Goal: Information Seeking & Learning: Learn about a topic

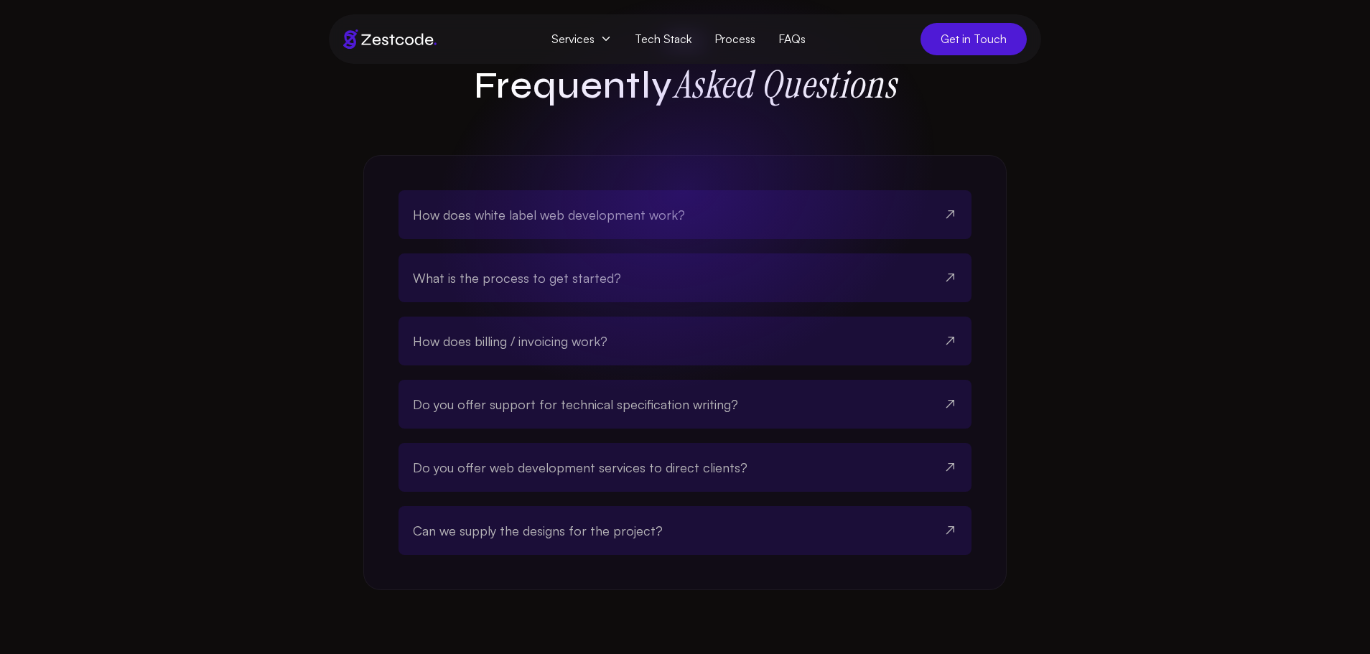
scroll to position [4015, 0]
click at [718, 195] on button "How does white label web development work?" at bounding box center [685, 211] width 544 height 49
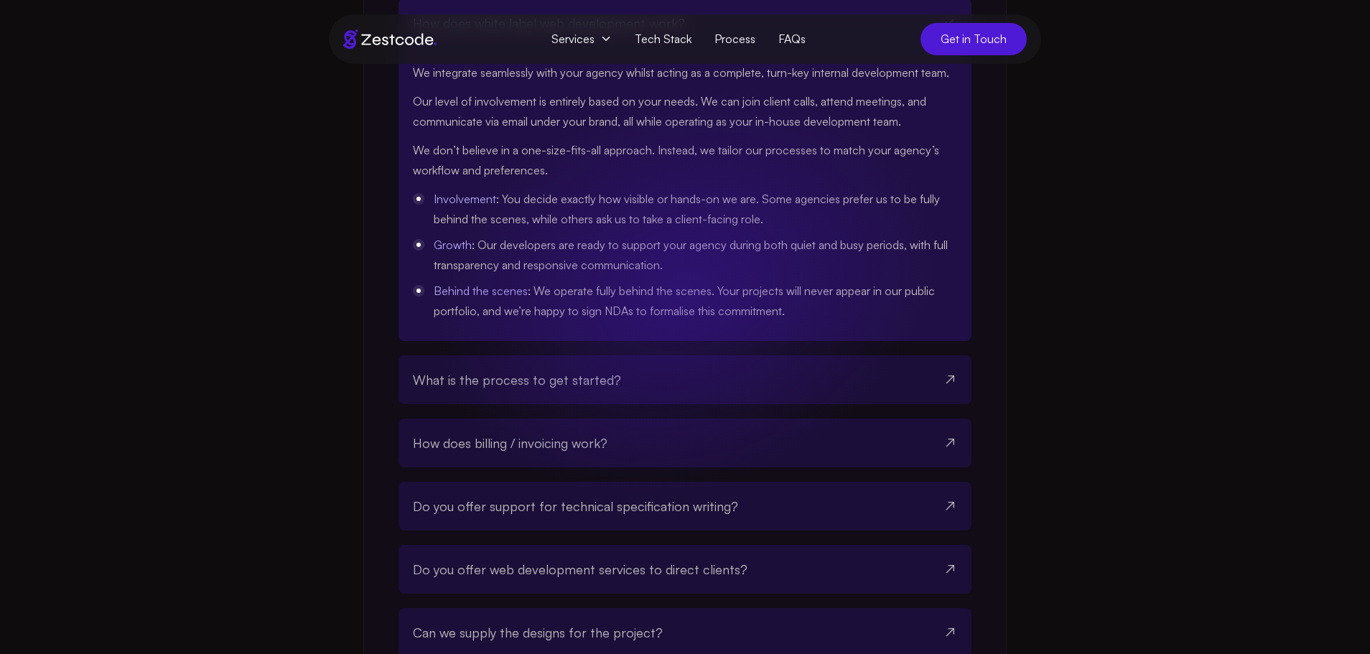
scroll to position [4206, 0]
click at [643, 358] on button "What is the process to get started?" at bounding box center [685, 378] width 544 height 49
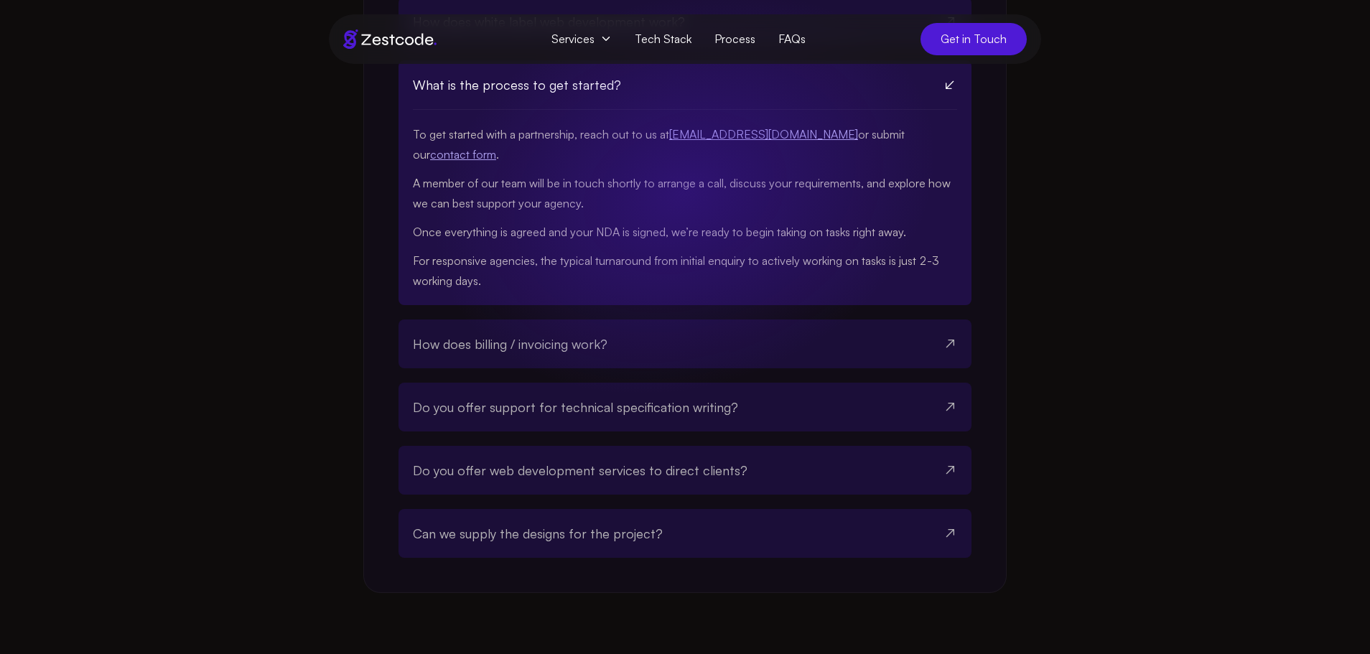
click at [621, 320] on button "How does billing / invoicing work?" at bounding box center [685, 344] width 544 height 49
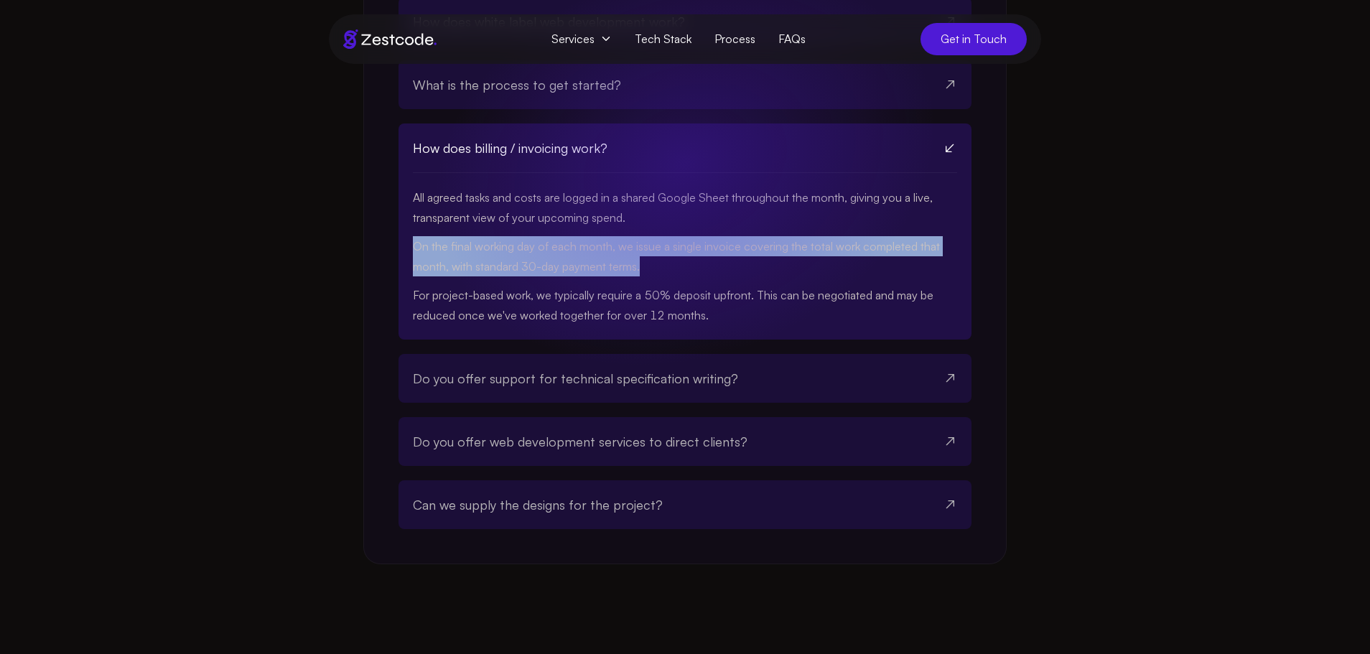
drag, startPoint x: 668, startPoint y: 251, endPoint x: 384, endPoint y: 220, distance: 285.4
click at [384, 220] on div "How does white label web development work? We integrate seamlessly with your ag…" at bounding box center [685, 263] width 644 height 603
click at [421, 236] on p "On the final working day of each month, we issue a single invoice covering the …" at bounding box center [685, 256] width 544 height 40
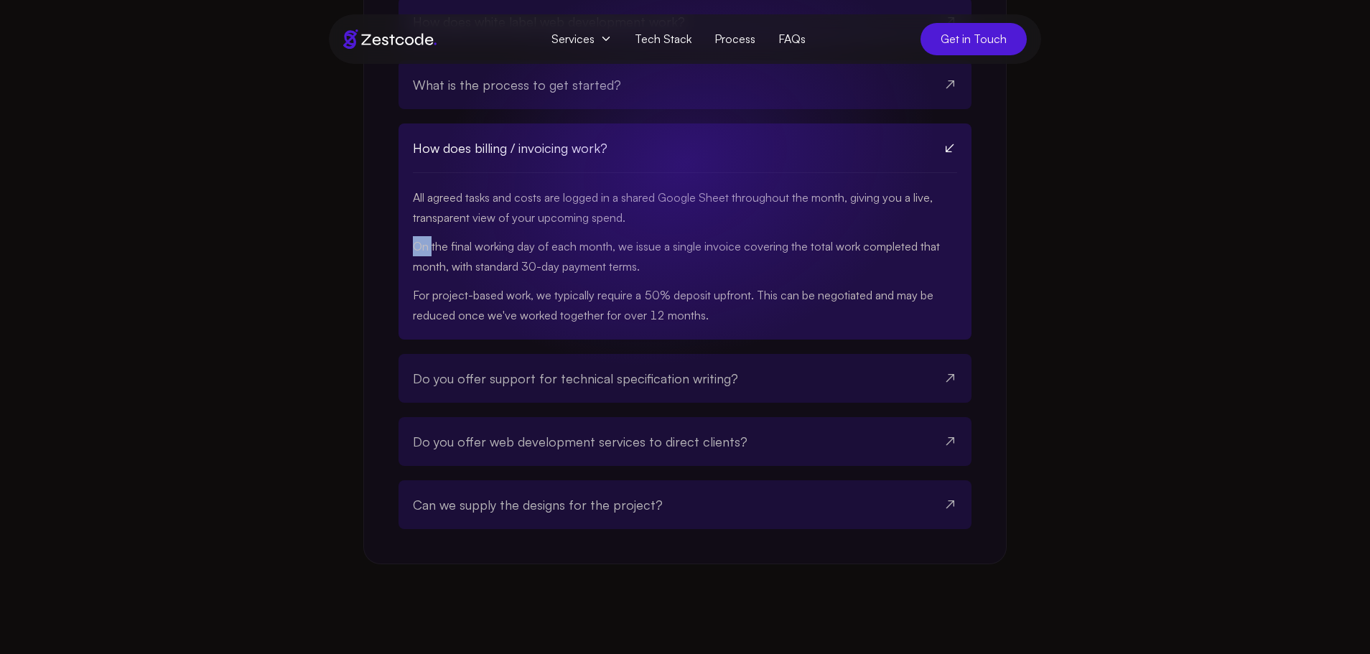
click at [421, 236] on p "On the final working day of each month, we issue a single invoice covering the …" at bounding box center [685, 256] width 544 height 40
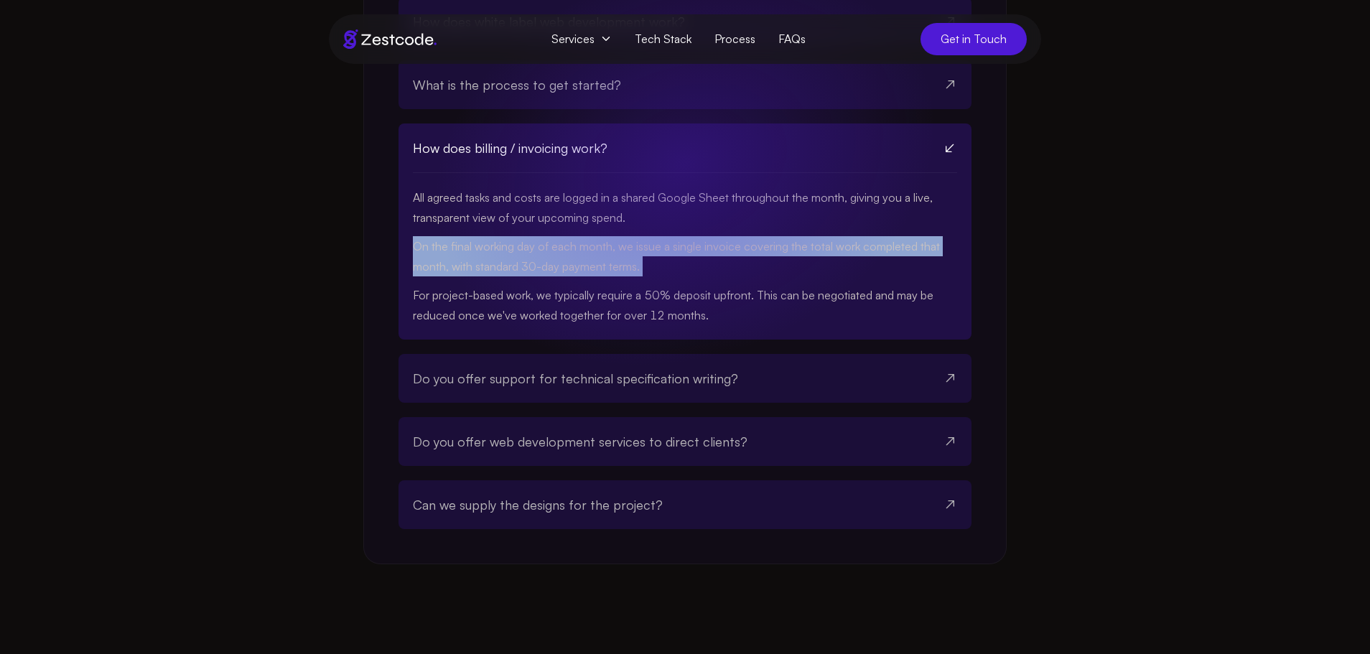
drag, startPoint x: 421, startPoint y: 219, endPoint x: 585, endPoint y: 232, distance: 165.0
click at [585, 236] on p "On the final working day of each month, we issue a single invoice covering the …" at bounding box center [685, 256] width 544 height 40
click at [675, 236] on p "On the final working day of each month, we issue a single invoice covering the …" at bounding box center [685, 256] width 544 height 40
drag, startPoint x: 665, startPoint y: 239, endPoint x: 577, endPoint y: 223, distance: 89.2
click at [577, 236] on p "On the final working day of each month, we issue a single invoice covering the …" at bounding box center [685, 256] width 544 height 40
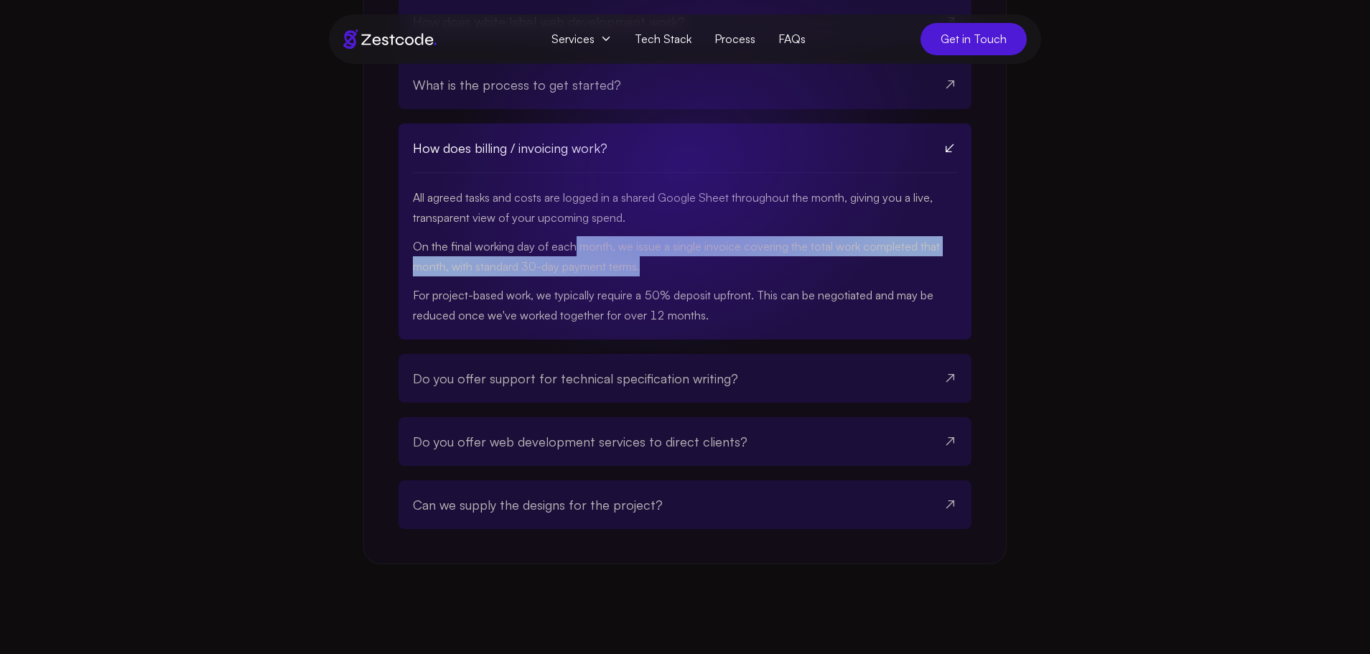
click at [580, 236] on p "On the final working day of each month, we issue a single invoice covering the …" at bounding box center [685, 256] width 544 height 40
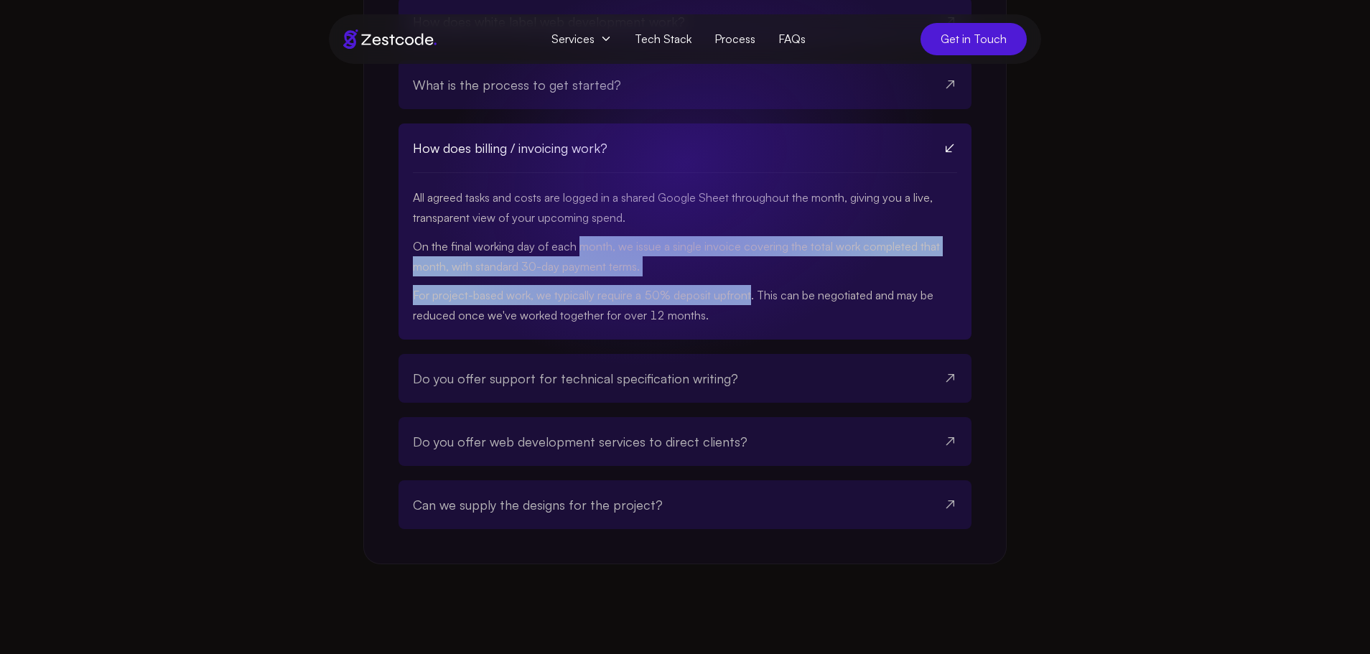
drag, startPoint x: 580, startPoint y: 222, endPoint x: 730, endPoint y: 256, distance: 154.0
click at [730, 256] on div "All agreed tasks and costs are logged in a shared Google Sheet throughout the m…" at bounding box center [685, 256] width 544 height 167
click at [732, 246] on p "On the final working day of each month, we issue a single invoice covering the …" at bounding box center [685, 256] width 544 height 40
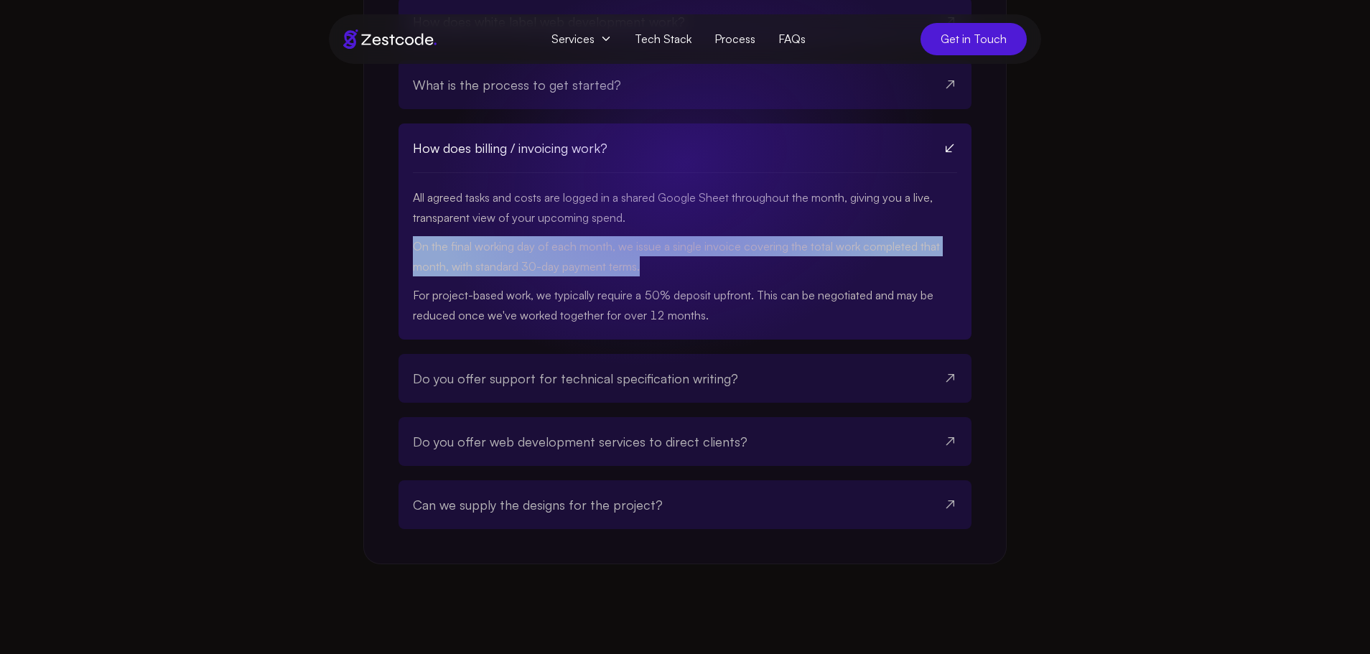
drag, startPoint x: 725, startPoint y: 236, endPoint x: 411, endPoint y: 231, distance: 314.6
click at [411, 231] on div "How does billing / invoicing work? All agreed tasks and costs are logged in a s…" at bounding box center [685, 232] width 573 height 216
click at [411, 229] on div "How does billing / invoicing work? All agreed tasks and costs are logged in a s…" at bounding box center [685, 232] width 573 height 216
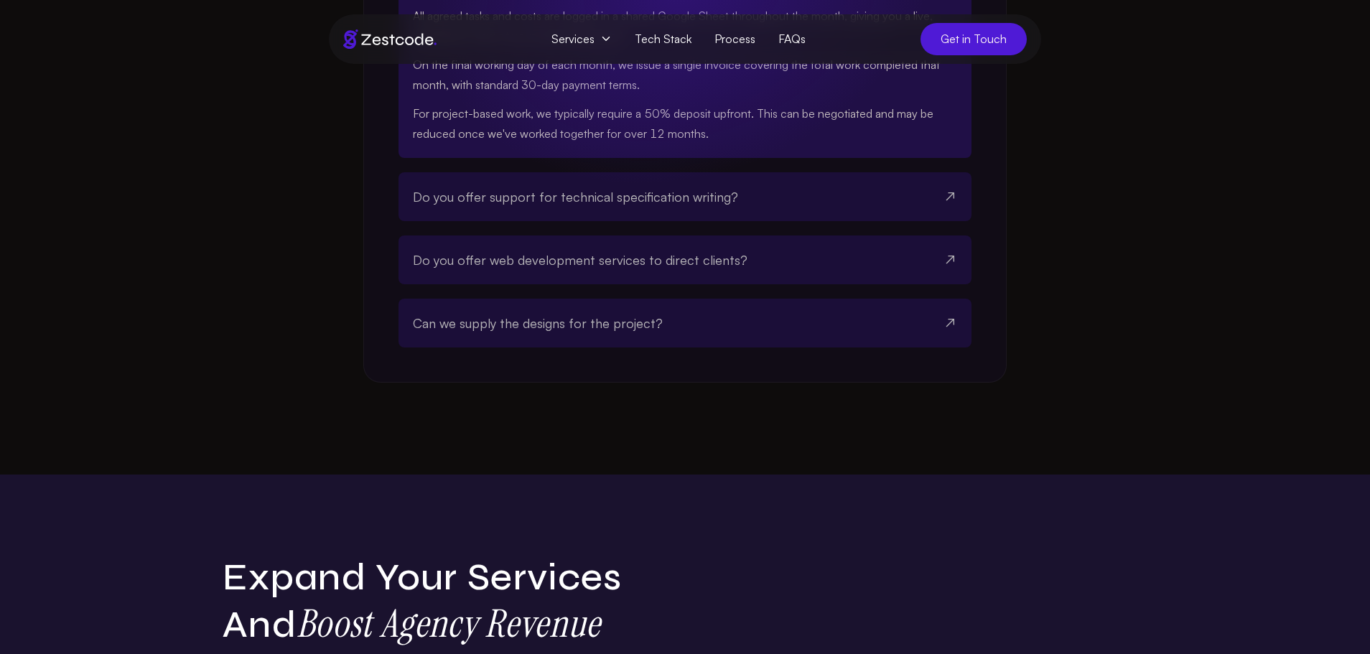
scroll to position [4389, 0]
click at [694, 297] on button "Can we supply the designs for the project?" at bounding box center [685, 321] width 544 height 49
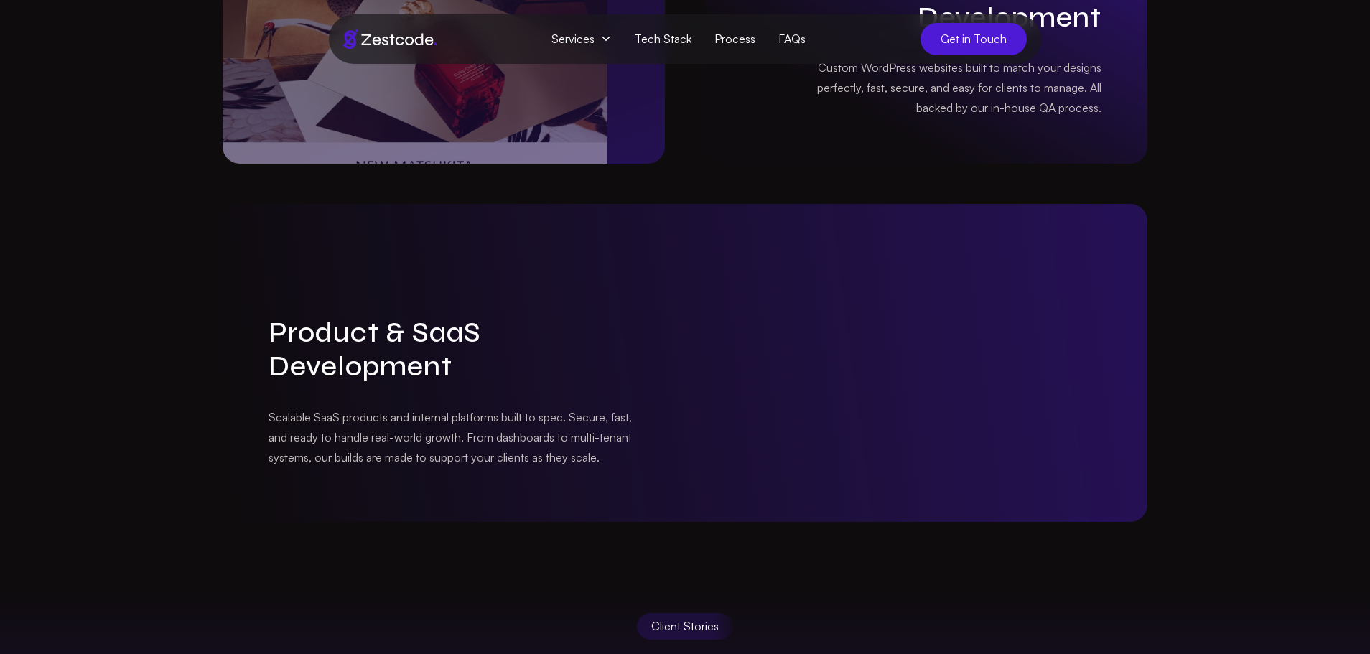
scroll to position [2112, 0]
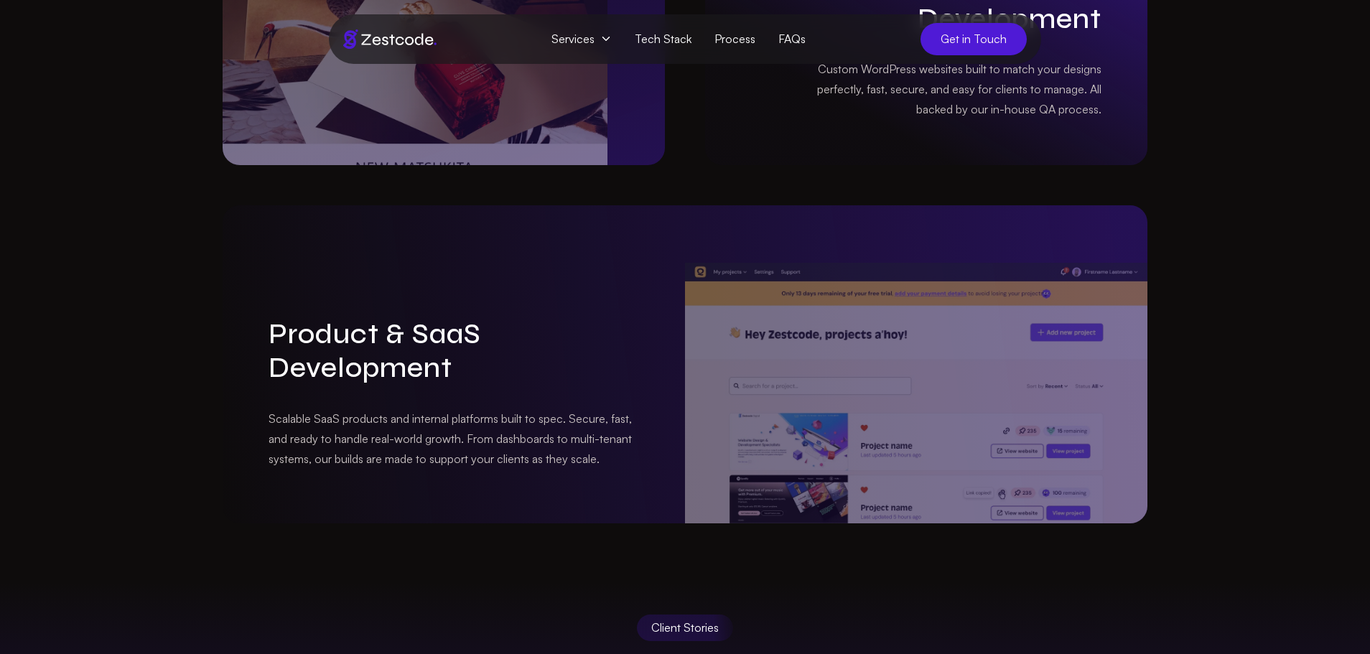
click at [604, 41] on icon at bounding box center [605, 38] width 11 height 11
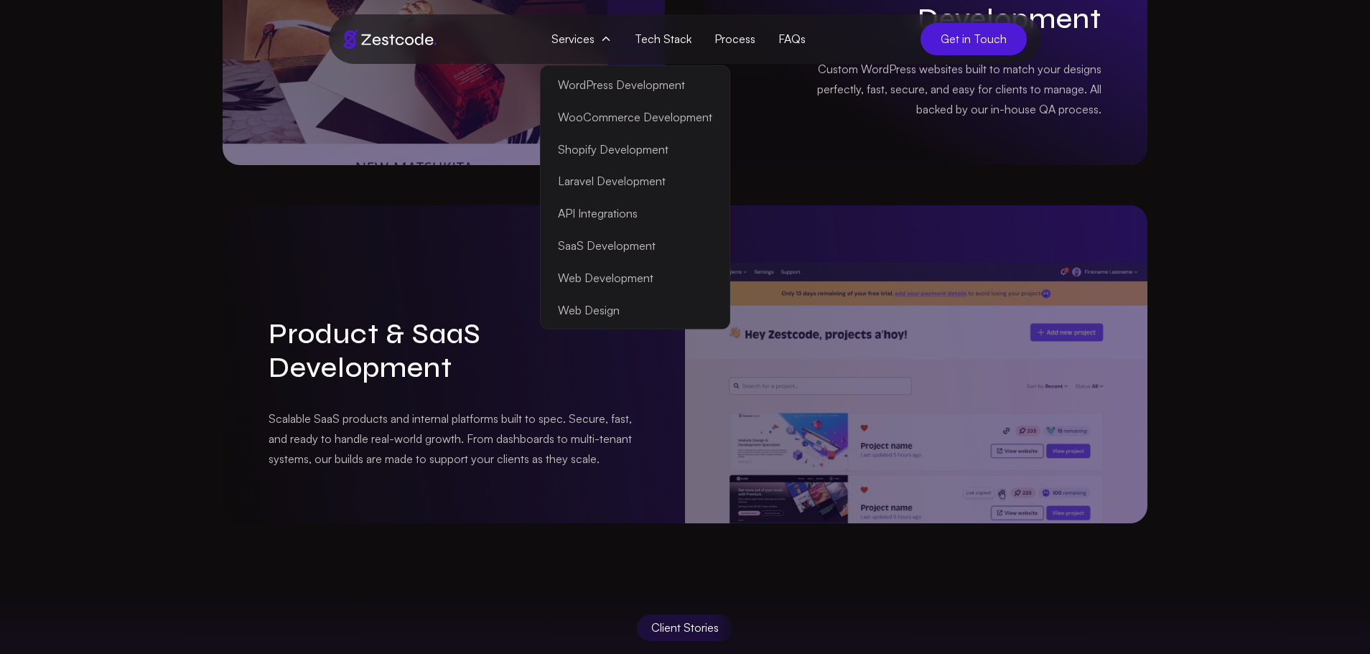
click at [389, 39] on img at bounding box center [389, 38] width 93 height 19
